Goal: Transaction & Acquisition: Purchase product/service

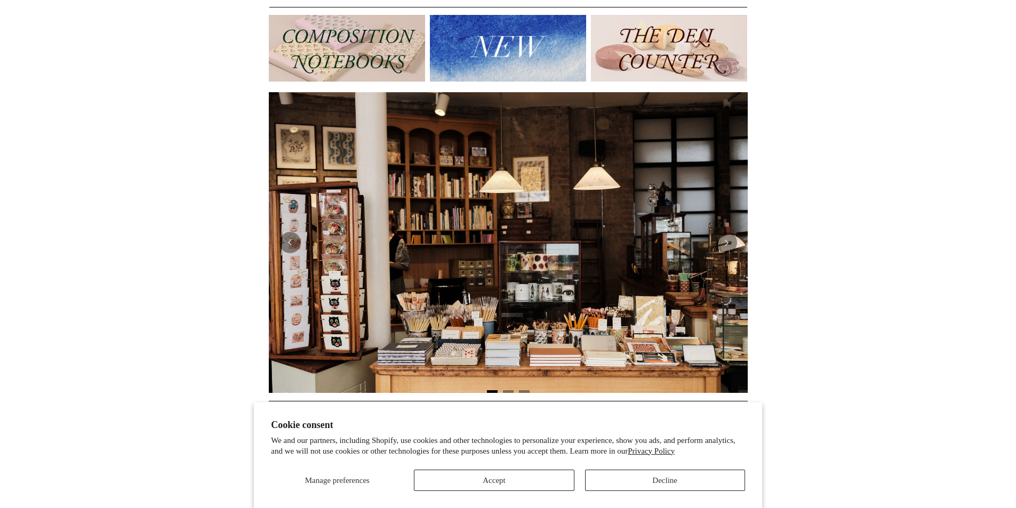
scroll to position [320, 0]
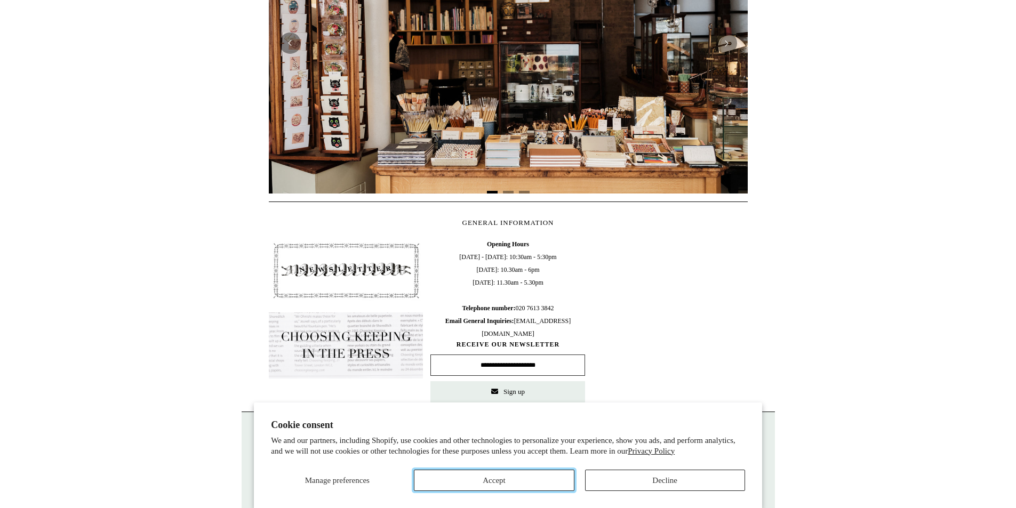
click at [520, 473] on button "Accept" at bounding box center [494, 480] width 160 height 21
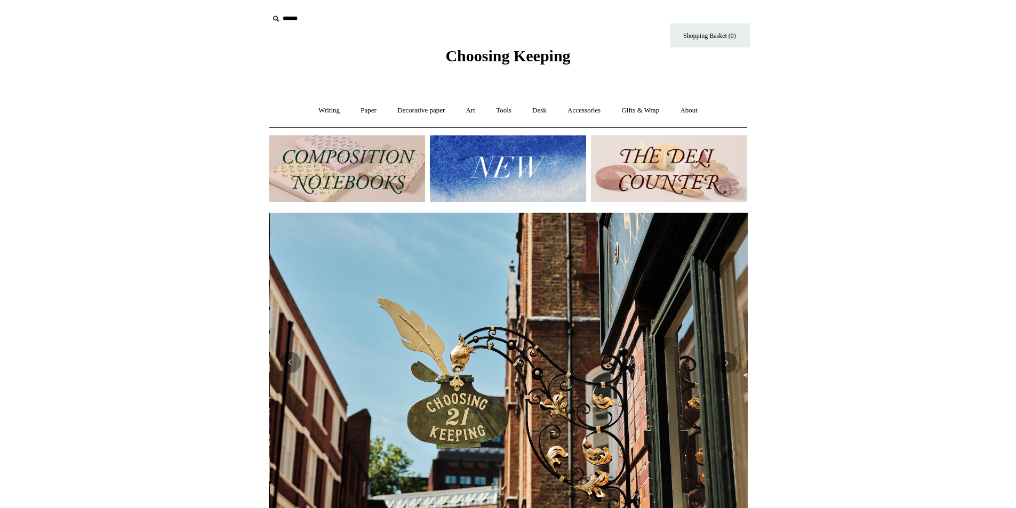
scroll to position [0, 479]
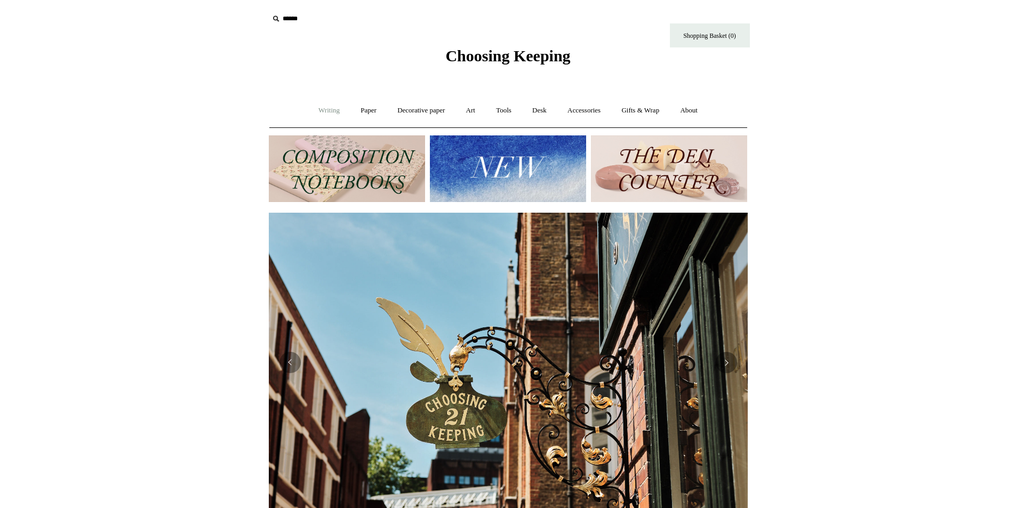
click at [328, 105] on link "Writing +" at bounding box center [329, 111] width 41 height 28
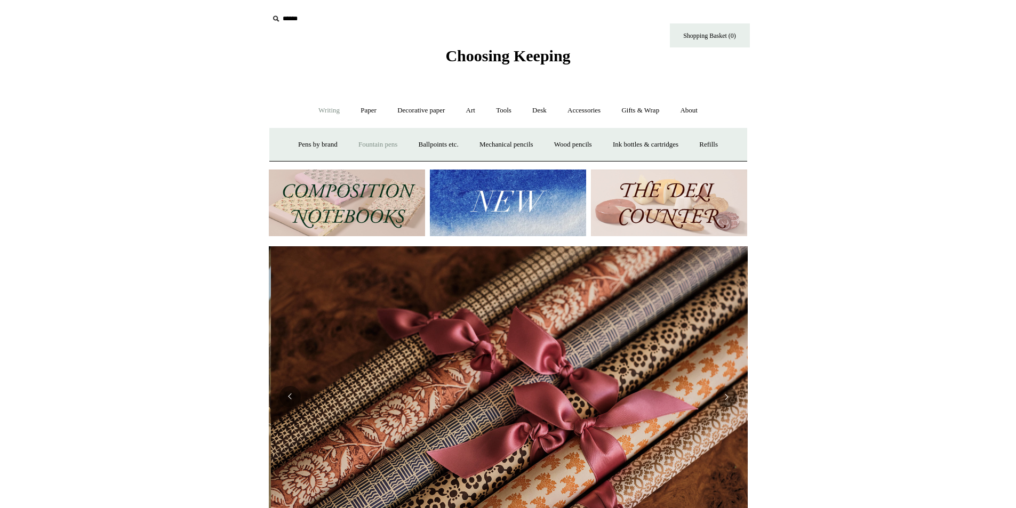
scroll to position [0, 958]
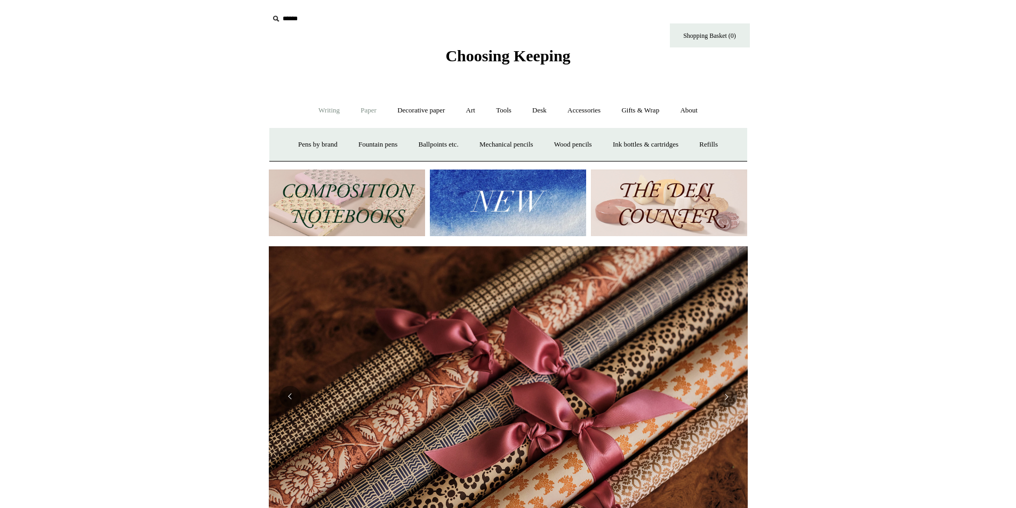
click at [361, 102] on link "Paper +" at bounding box center [368, 111] width 35 height 28
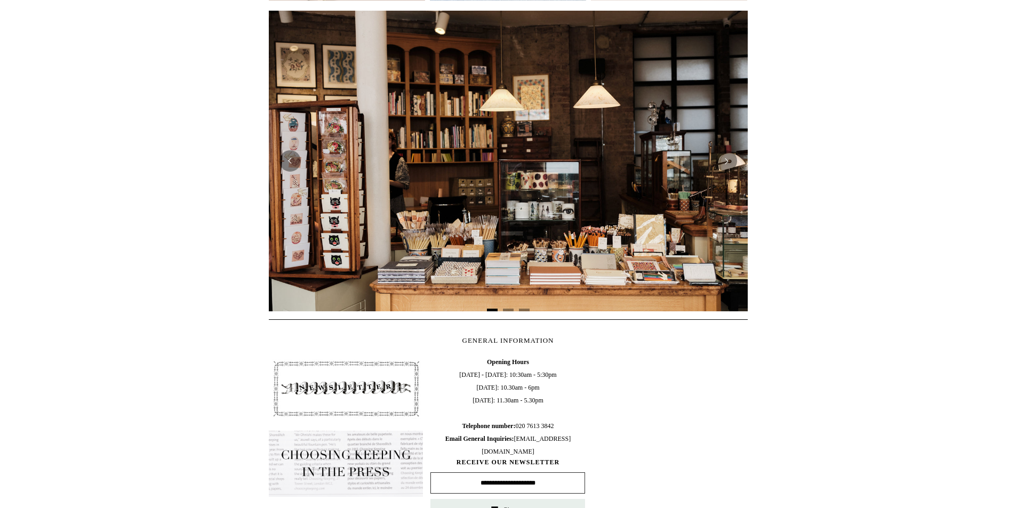
scroll to position [104, 0]
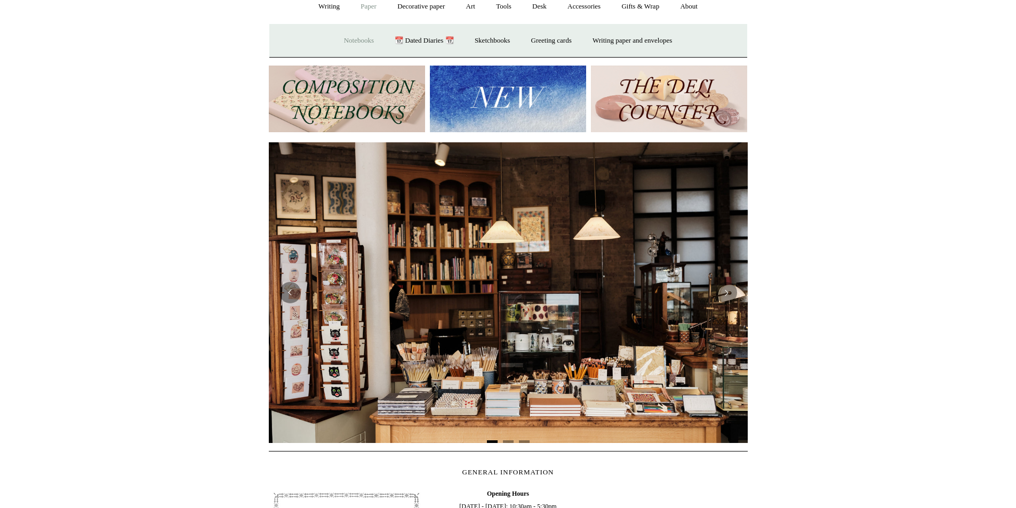
click at [343, 38] on link "Notebooks +" at bounding box center [359, 41] width 49 height 28
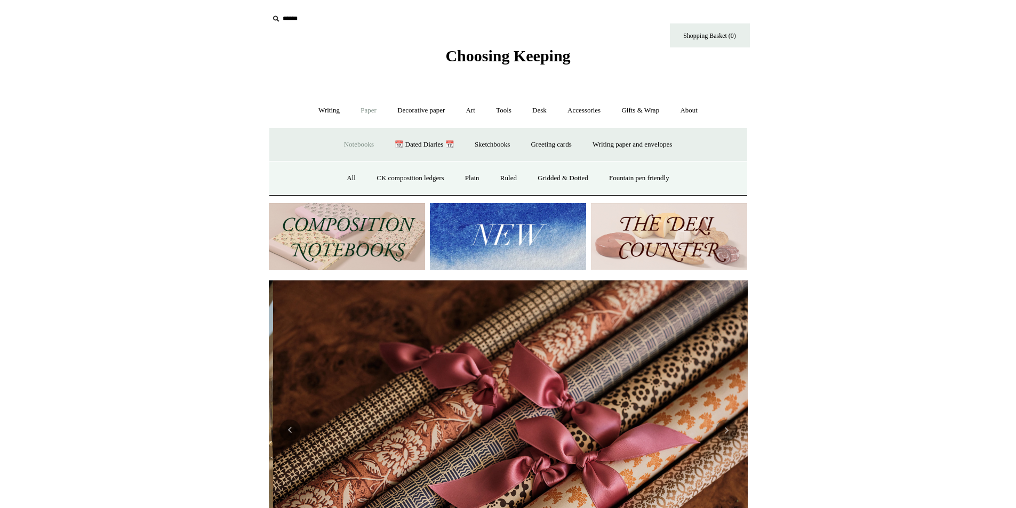
scroll to position [0, 958]
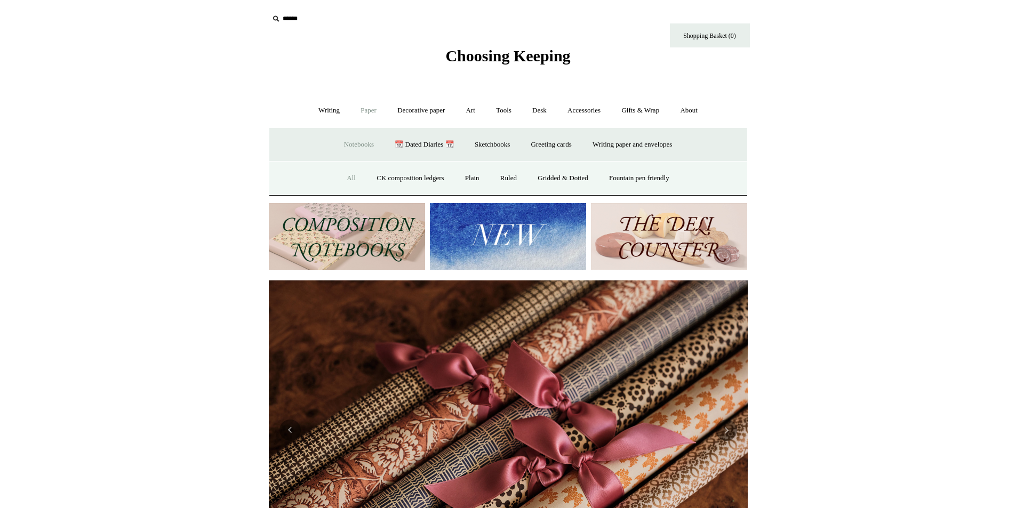
click at [340, 178] on link "All" at bounding box center [351, 178] width 28 height 28
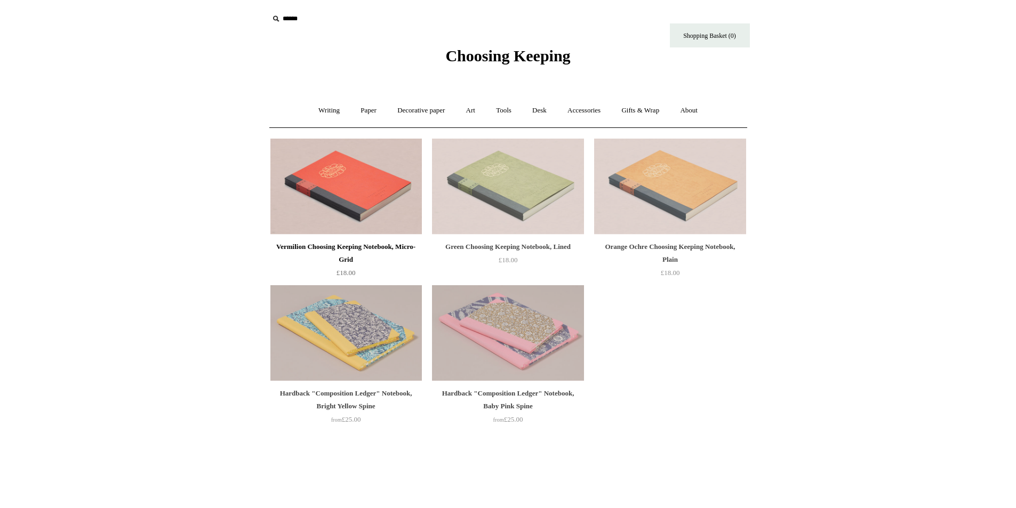
scroll to position [160, 0]
